Goal: Obtain resource: Download file/media

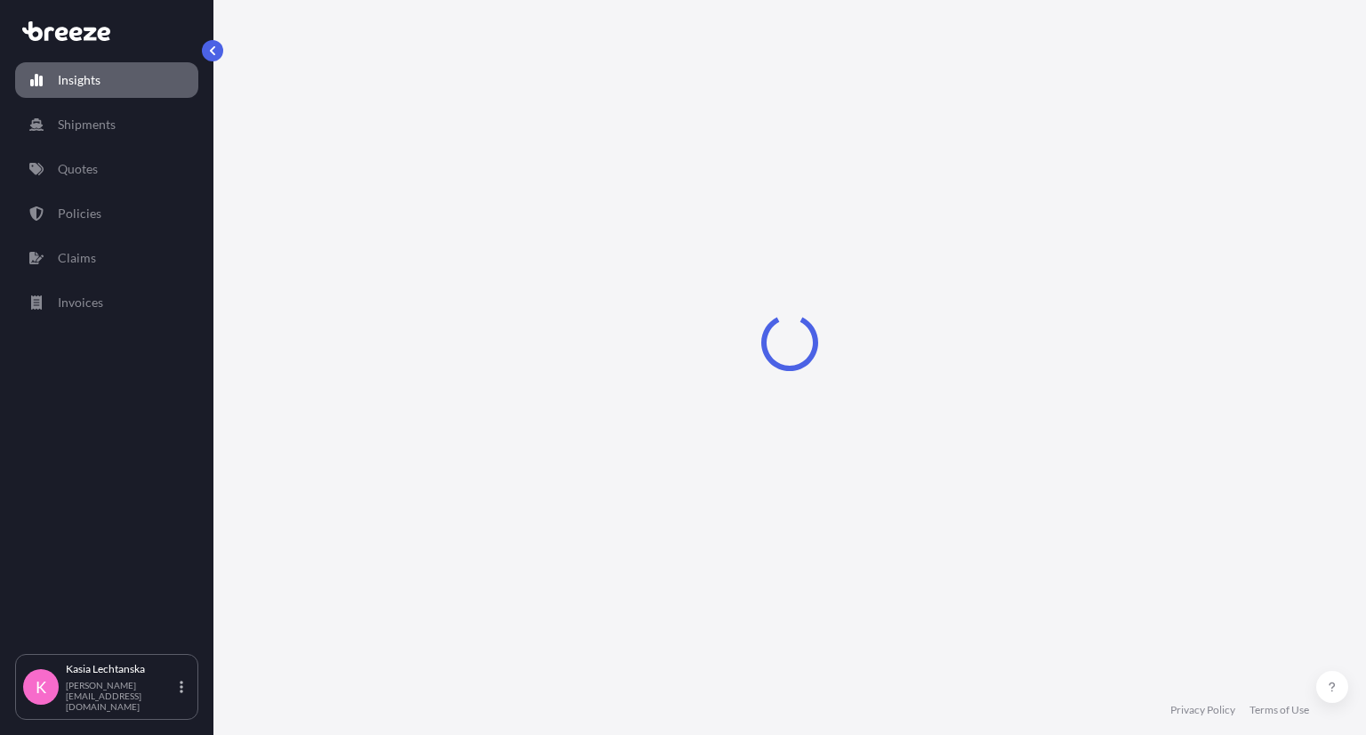
select select "2025"
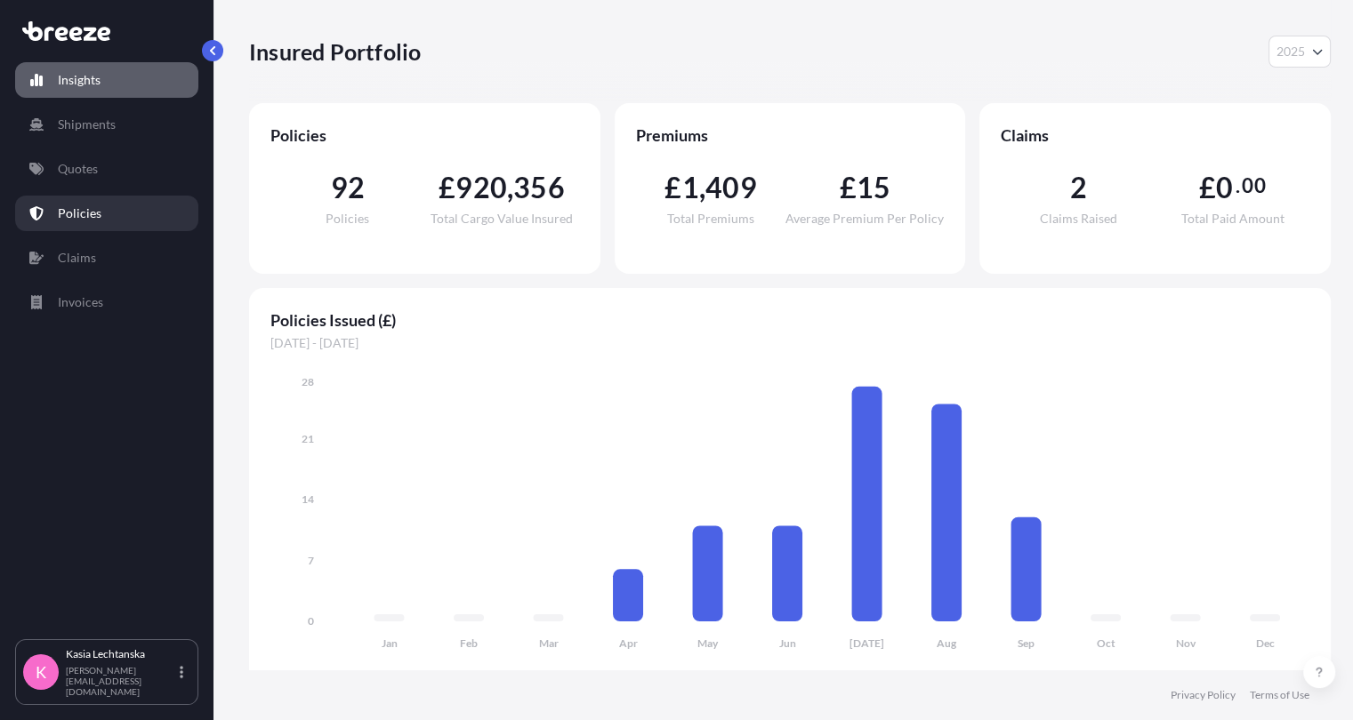
click at [109, 199] on link "Policies" at bounding box center [106, 214] width 183 height 36
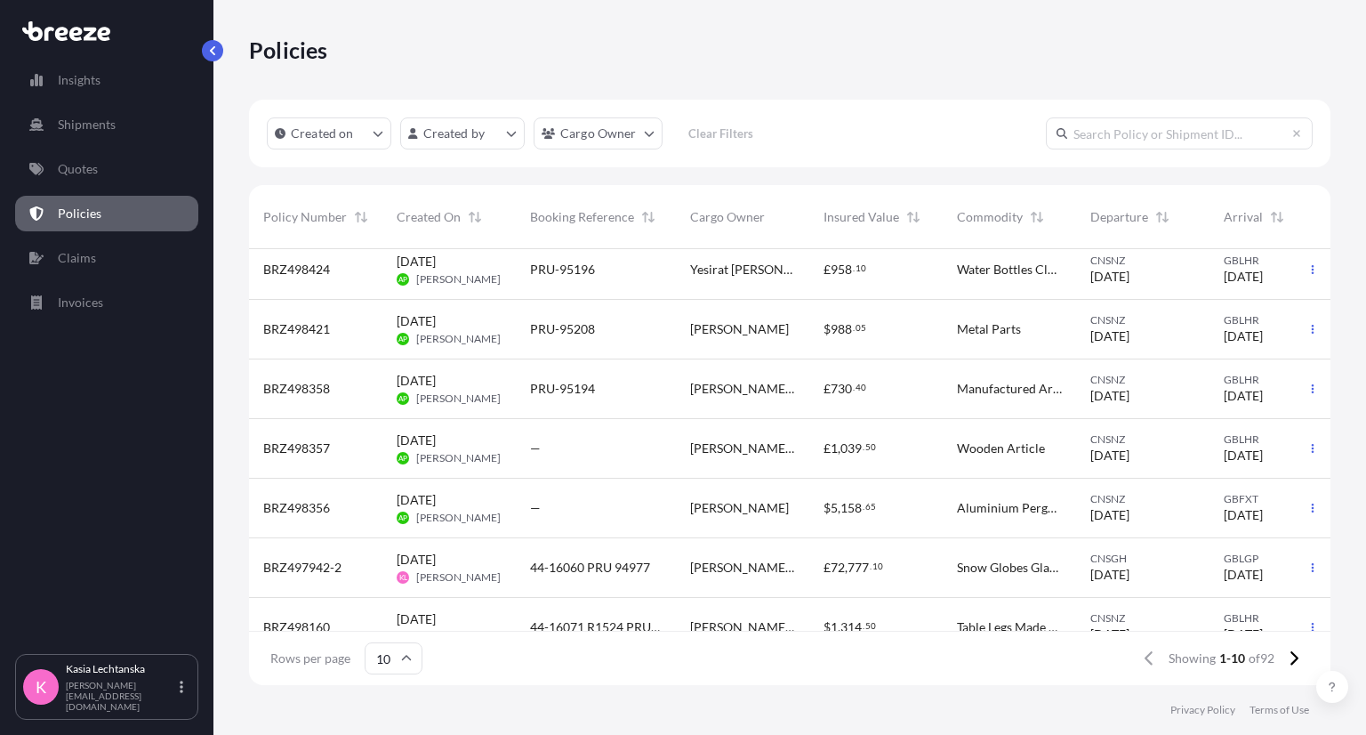
scroll to position [228, 0]
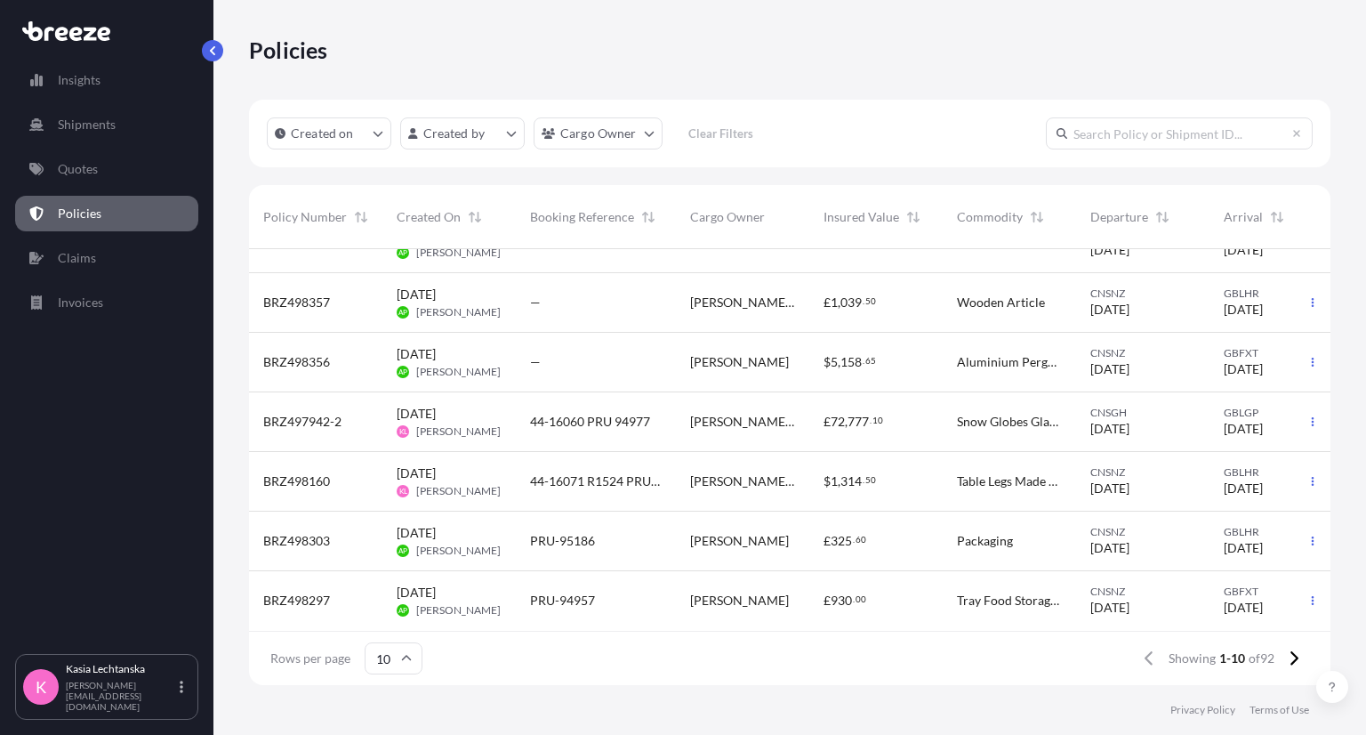
click at [628, 413] on span "44-16060 PRU 94977" at bounding box center [590, 422] width 120 height 18
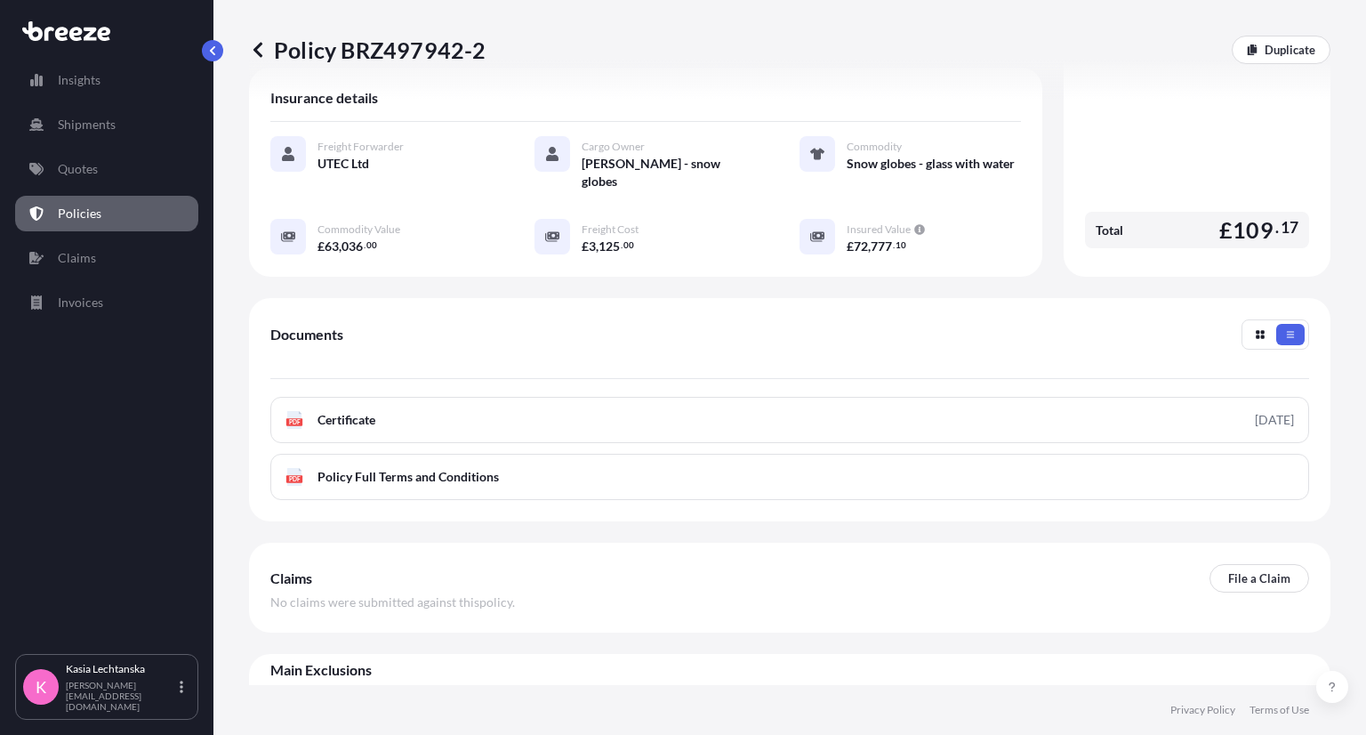
scroll to position [334, 0]
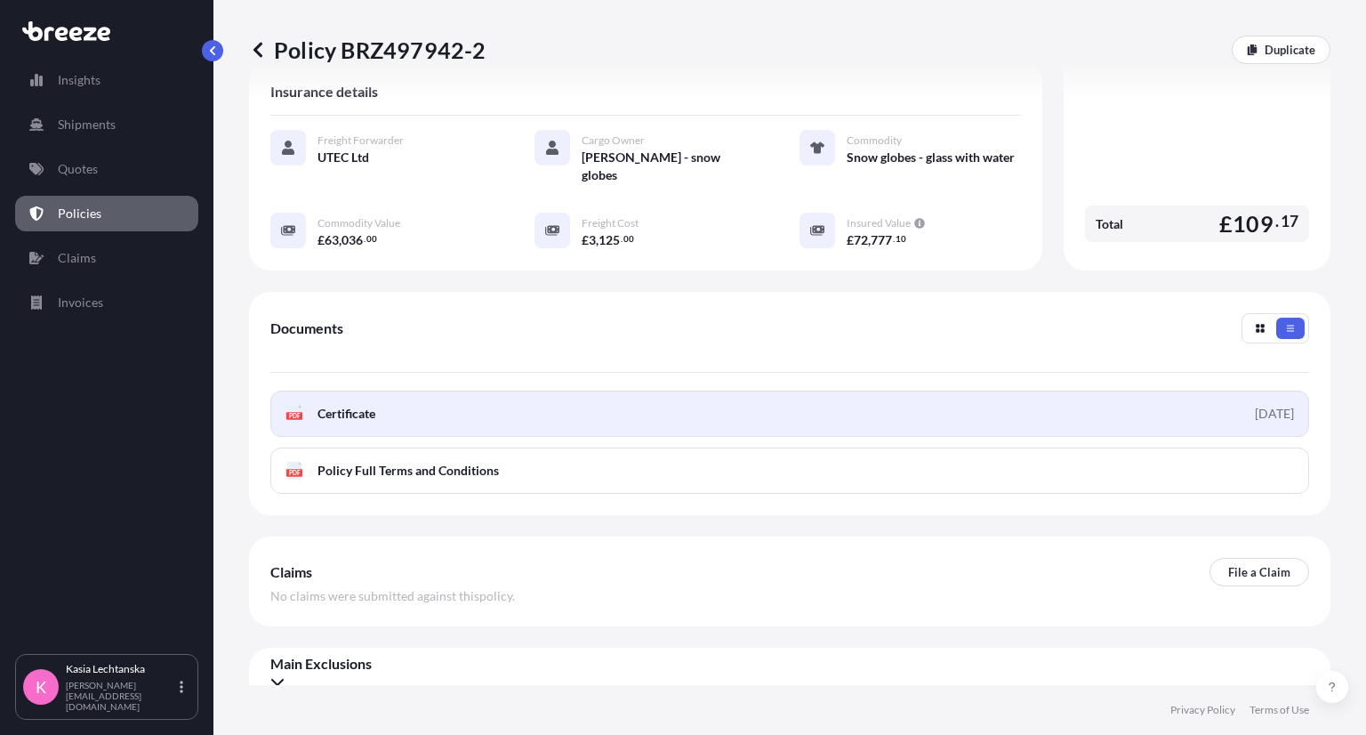
click at [492, 392] on link "PDF Certificate [DATE]" at bounding box center [789, 413] width 1039 height 46
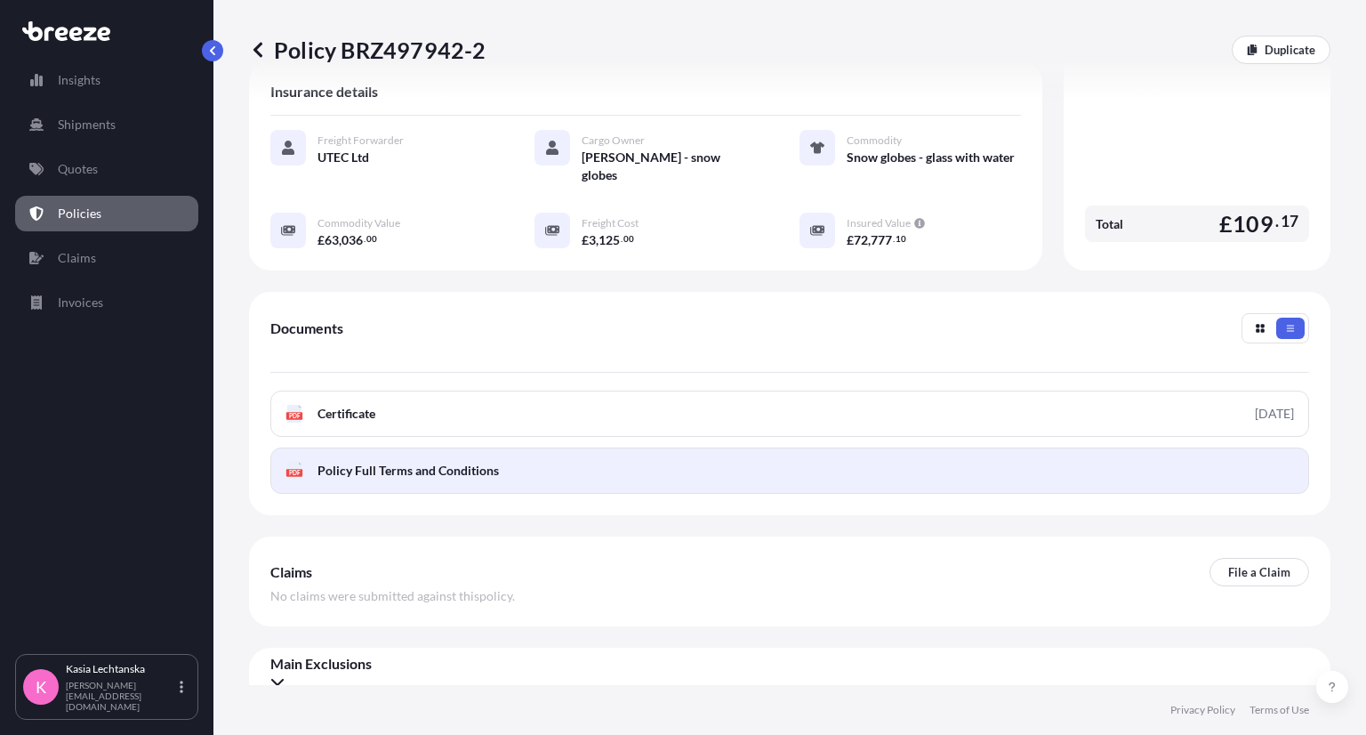
click at [502, 456] on link "PDF Policy Full Terms and Conditions" at bounding box center [789, 470] width 1039 height 46
